Goal: Task Accomplishment & Management: Complete application form

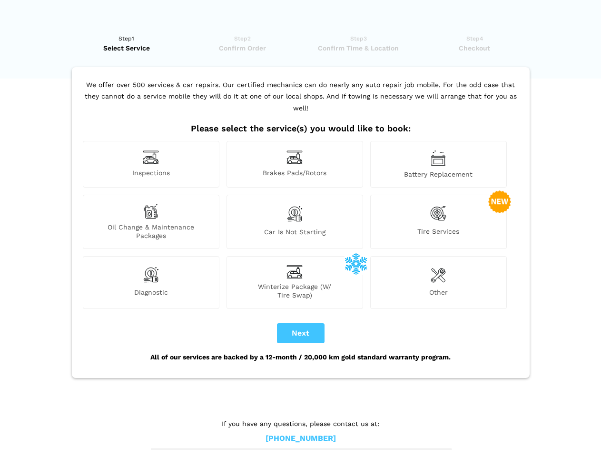
click at [151, 164] on img at bounding box center [151, 157] width 16 height 15
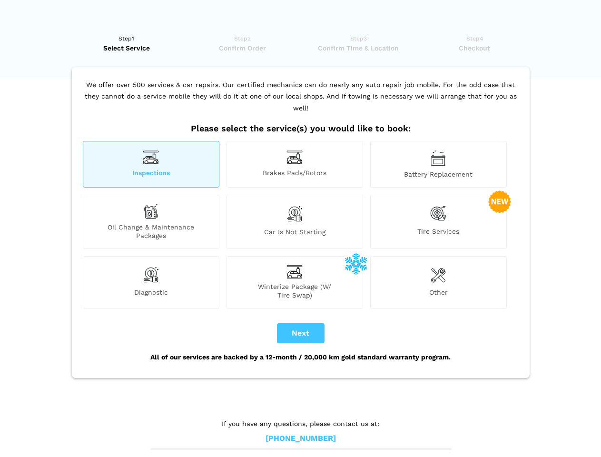
click at [294, 164] on img at bounding box center [294, 157] width 16 height 15
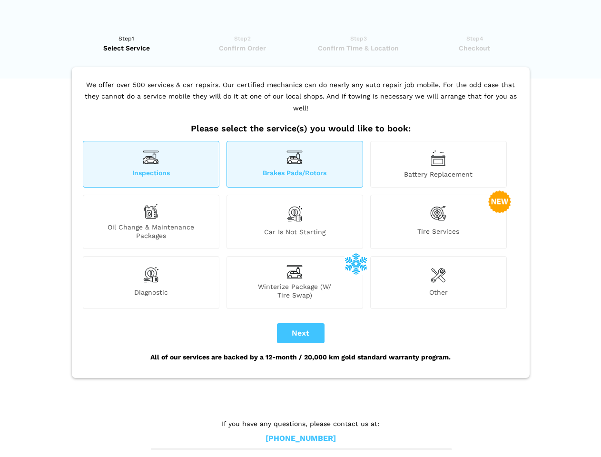
click at [438, 164] on img at bounding box center [437, 158] width 15 height 16
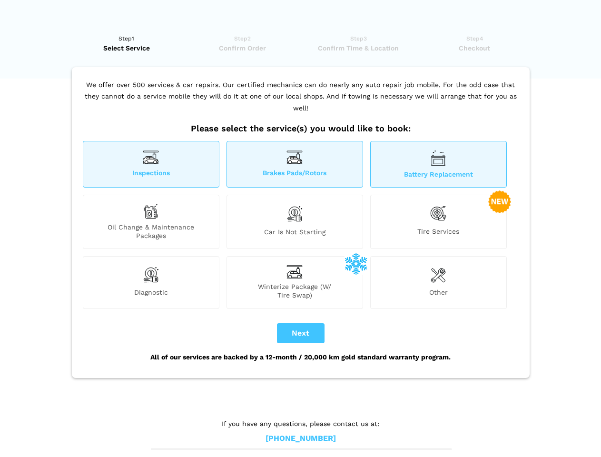
click at [151, 222] on div "Oil Change & Maintenance Packages" at bounding box center [151, 222] width 136 height 54
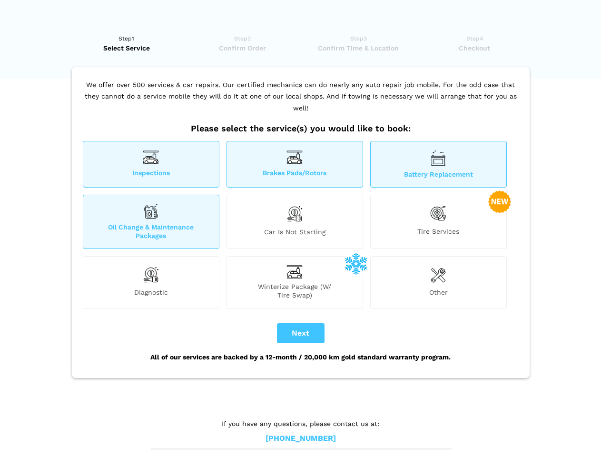
click at [294, 222] on img at bounding box center [294, 214] width 16 height 20
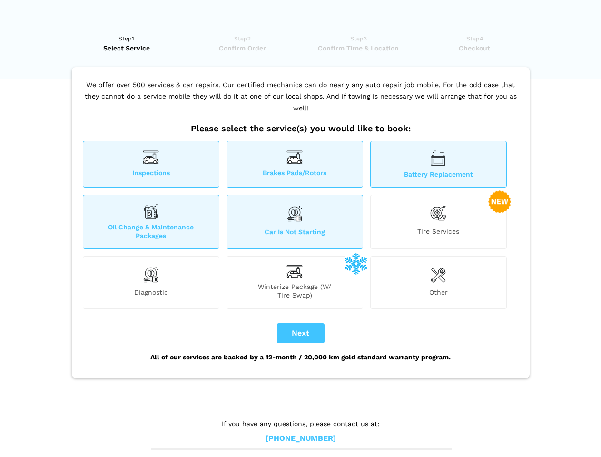
click at [438, 222] on img at bounding box center [438, 213] width 16 height 19
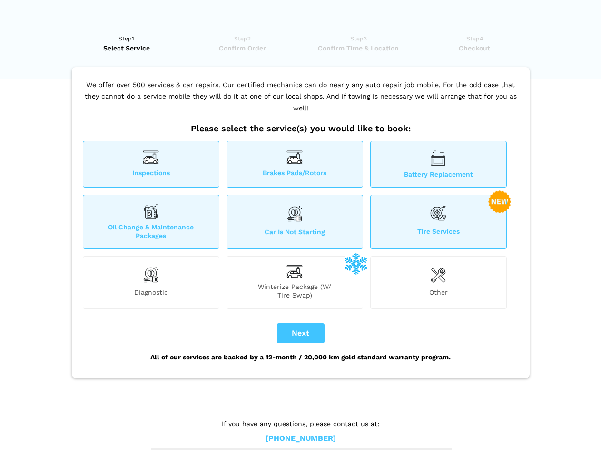
click at [151, 282] on img at bounding box center [151, 274] width 16 height 19
click at [294, 282] on span "Winterize Package (W/ Tire Swap)" at bounding box center [295, 290] width 136 height 17
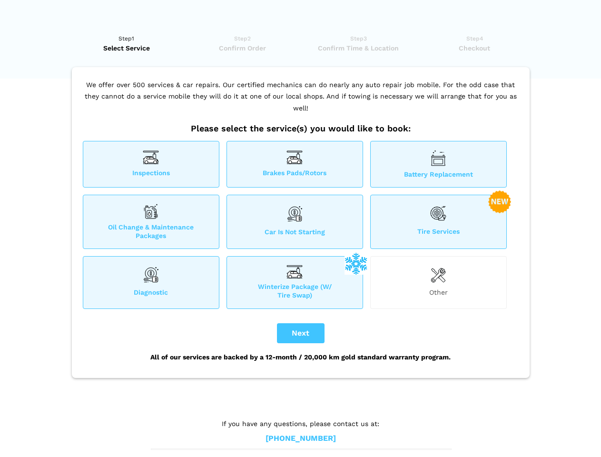
click at [438, 282] on img at bounding box center [437, 274] width 15 height 19
click at [301, 333] on button "Next" at bounding box center [301, 333] width 48 height 20
checkbox input "true"
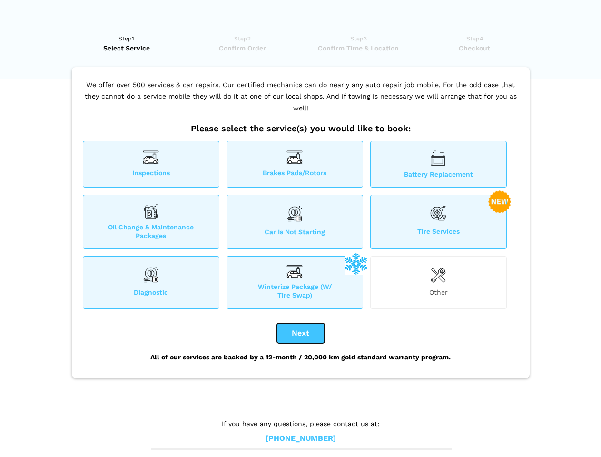
checkbox input "true"
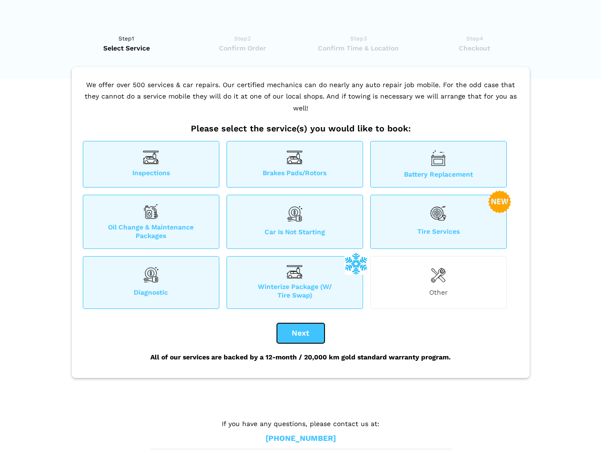
checkbox input "true"
